Goal: Check status: Check status

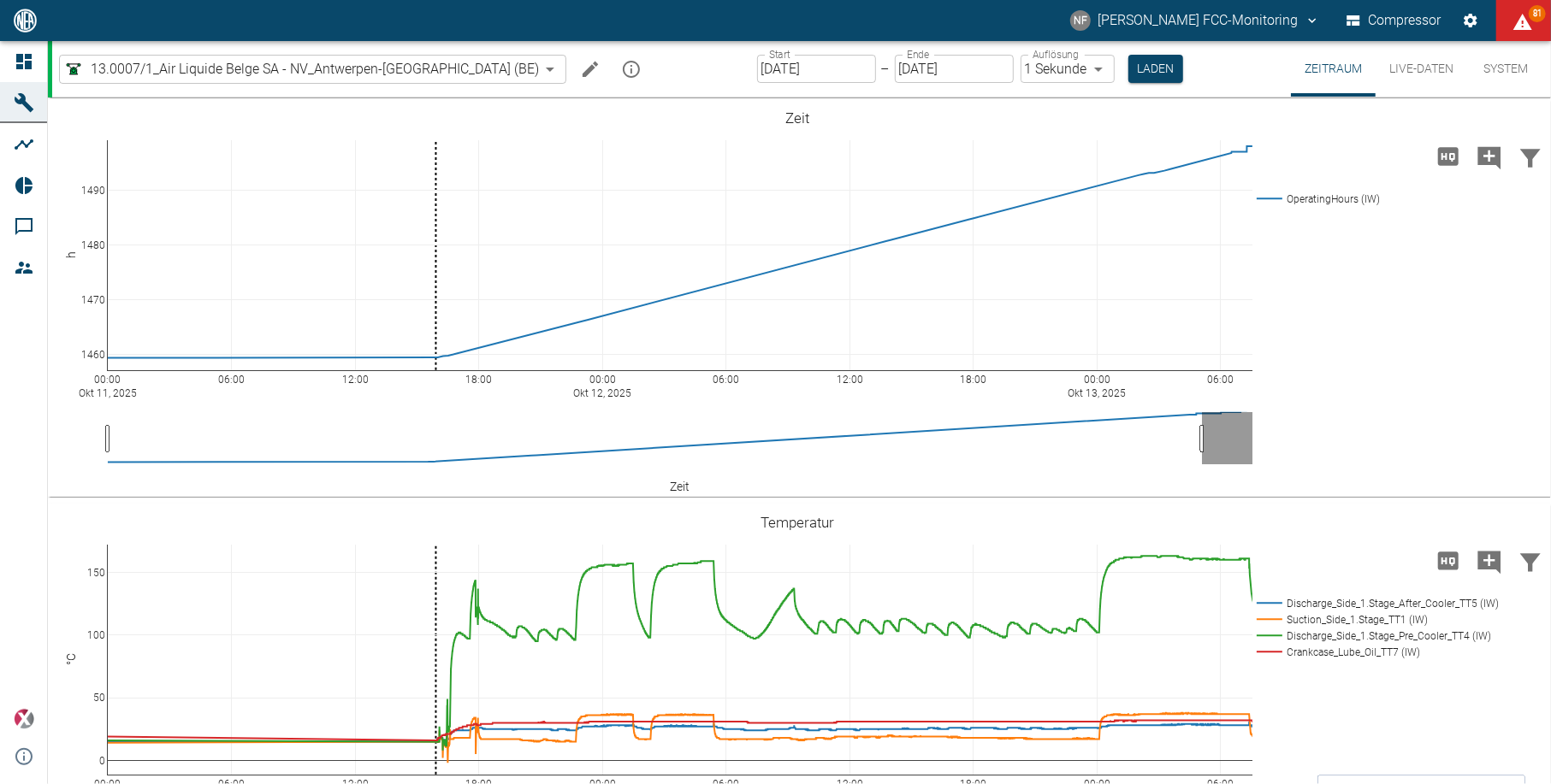
scroll to position [684, 0]
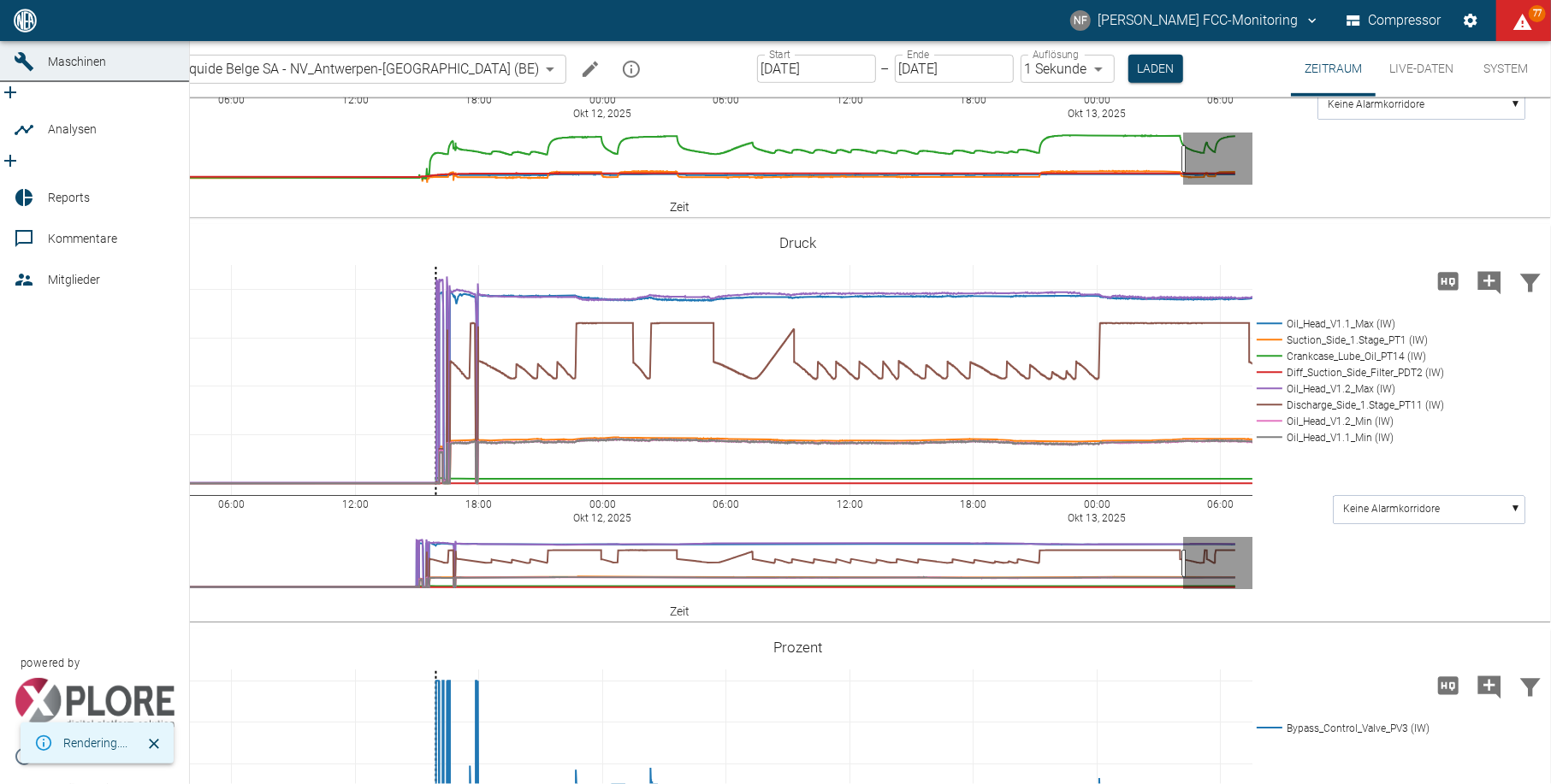
click at [31, 28] on icon at bounding box center [24, 20] width 15 height 15
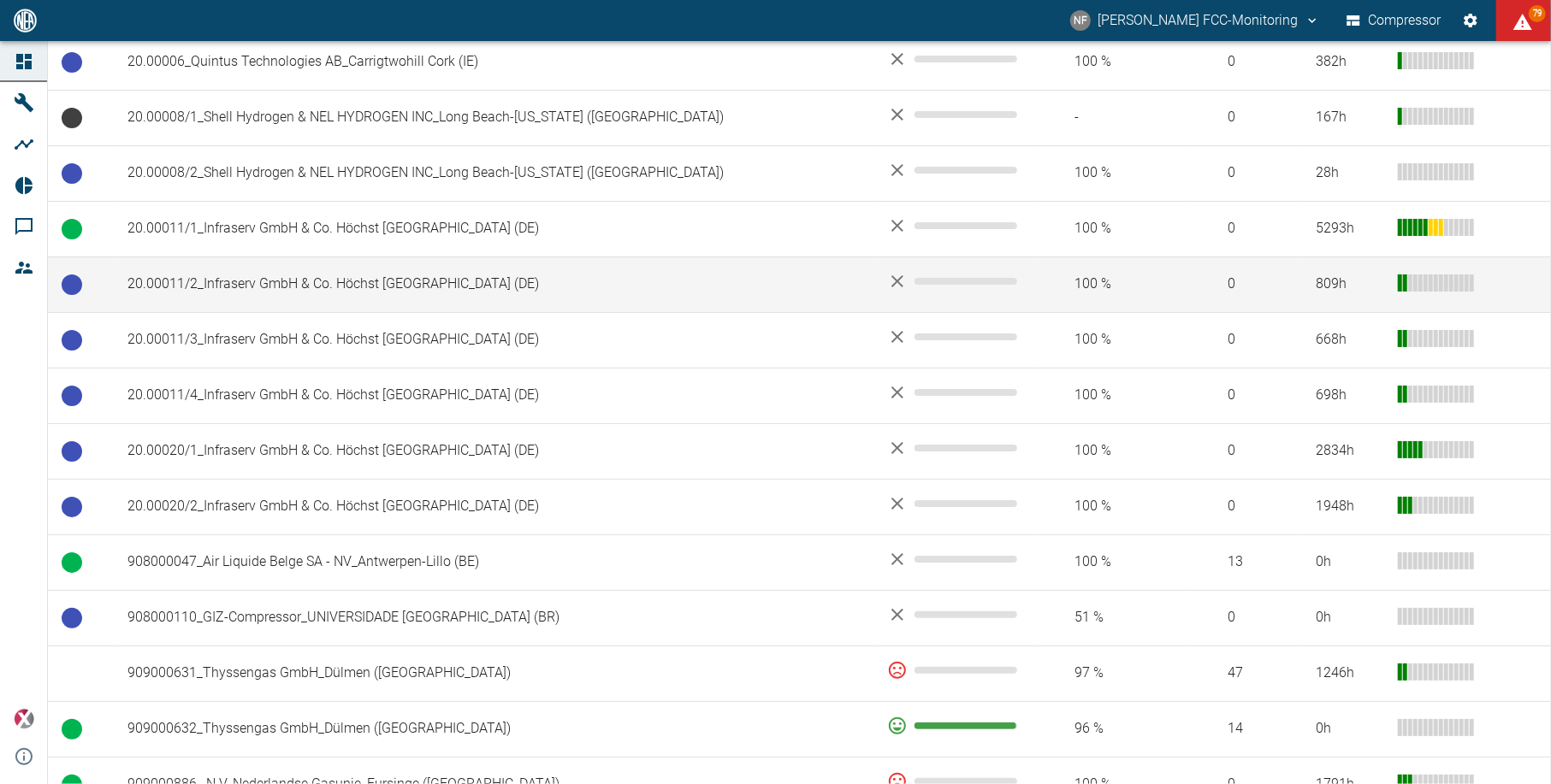
scroll to position [912, 0]
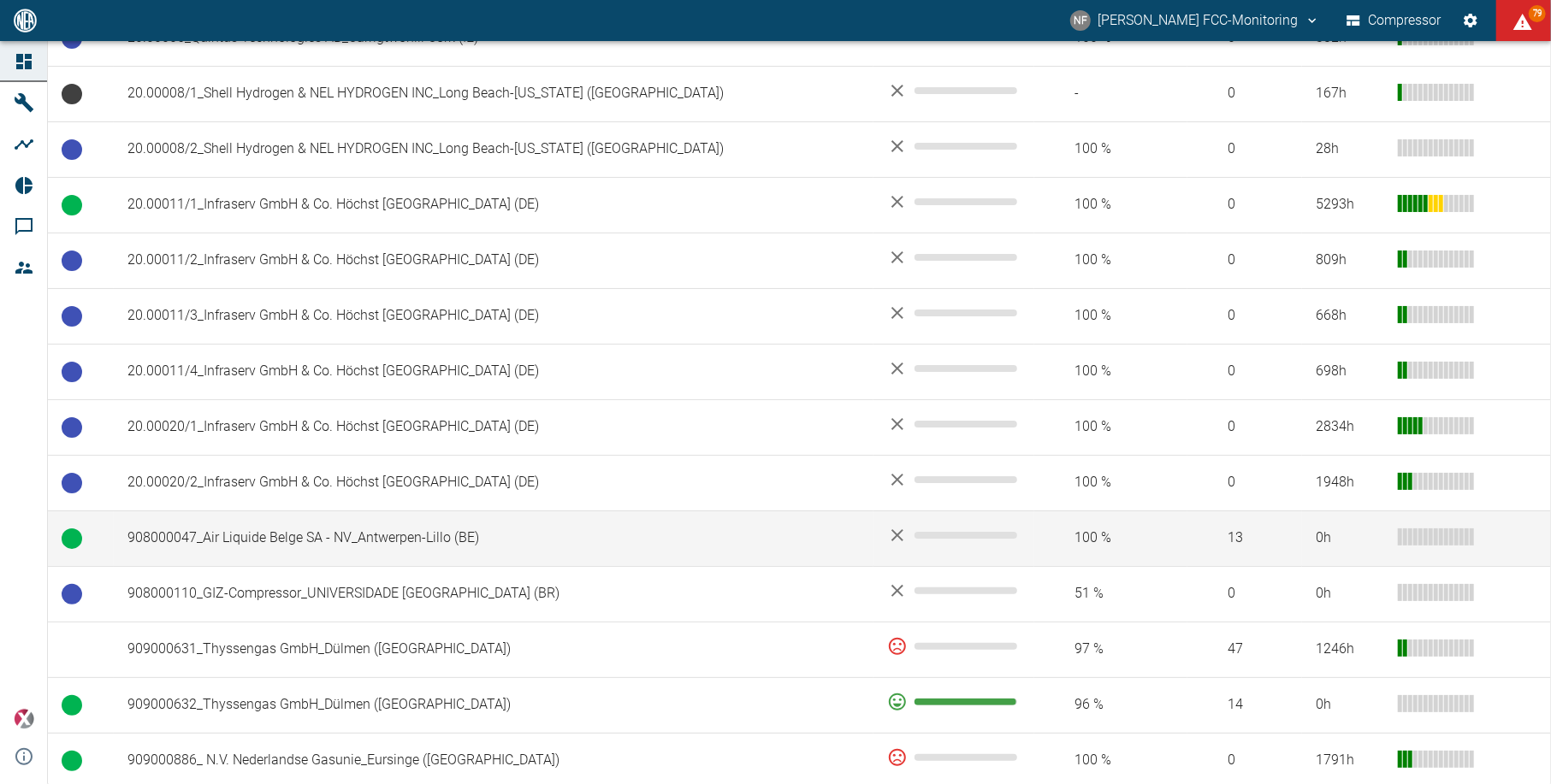
click at [312, 534] on td "908000047_Air Liquide Belge SA - NV_Antwerpen-Lillo (BE)" at bounding box center [493, 537] width 759 height 55
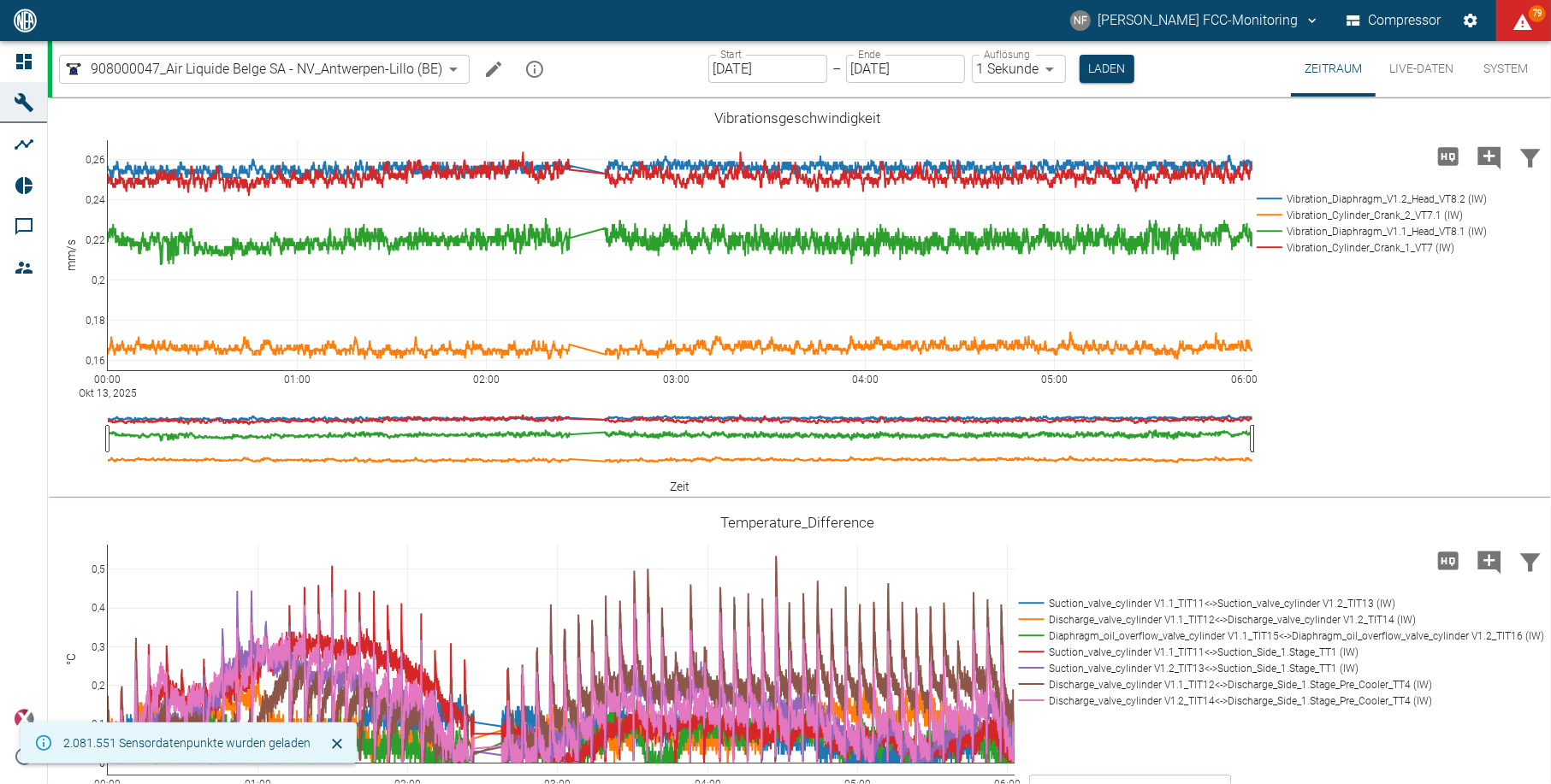
click at [1435, 70] on button "Live-Daten" at bounding box center [1420, 68] width 92 height 55
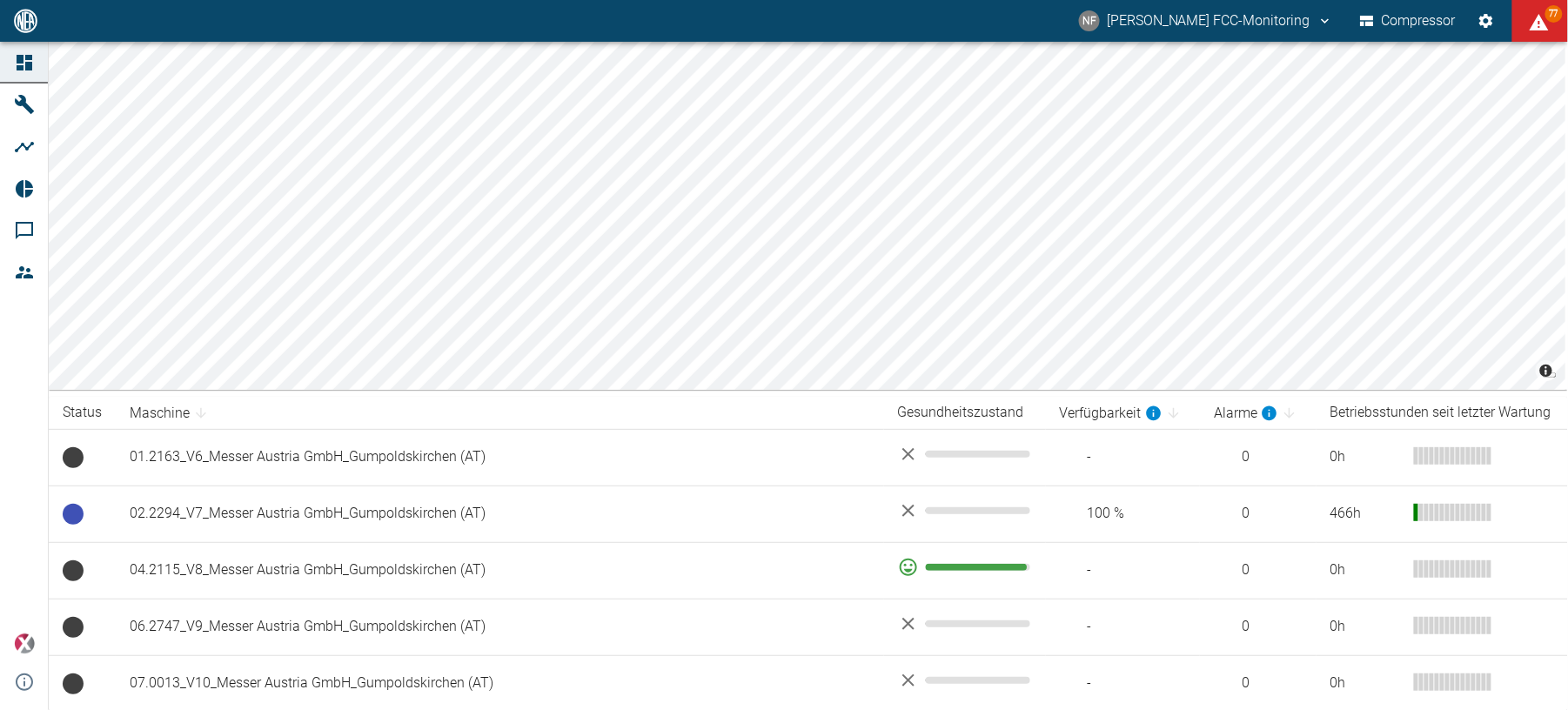
scroll to position [1653, 0]
